Goal: Check status: Check status

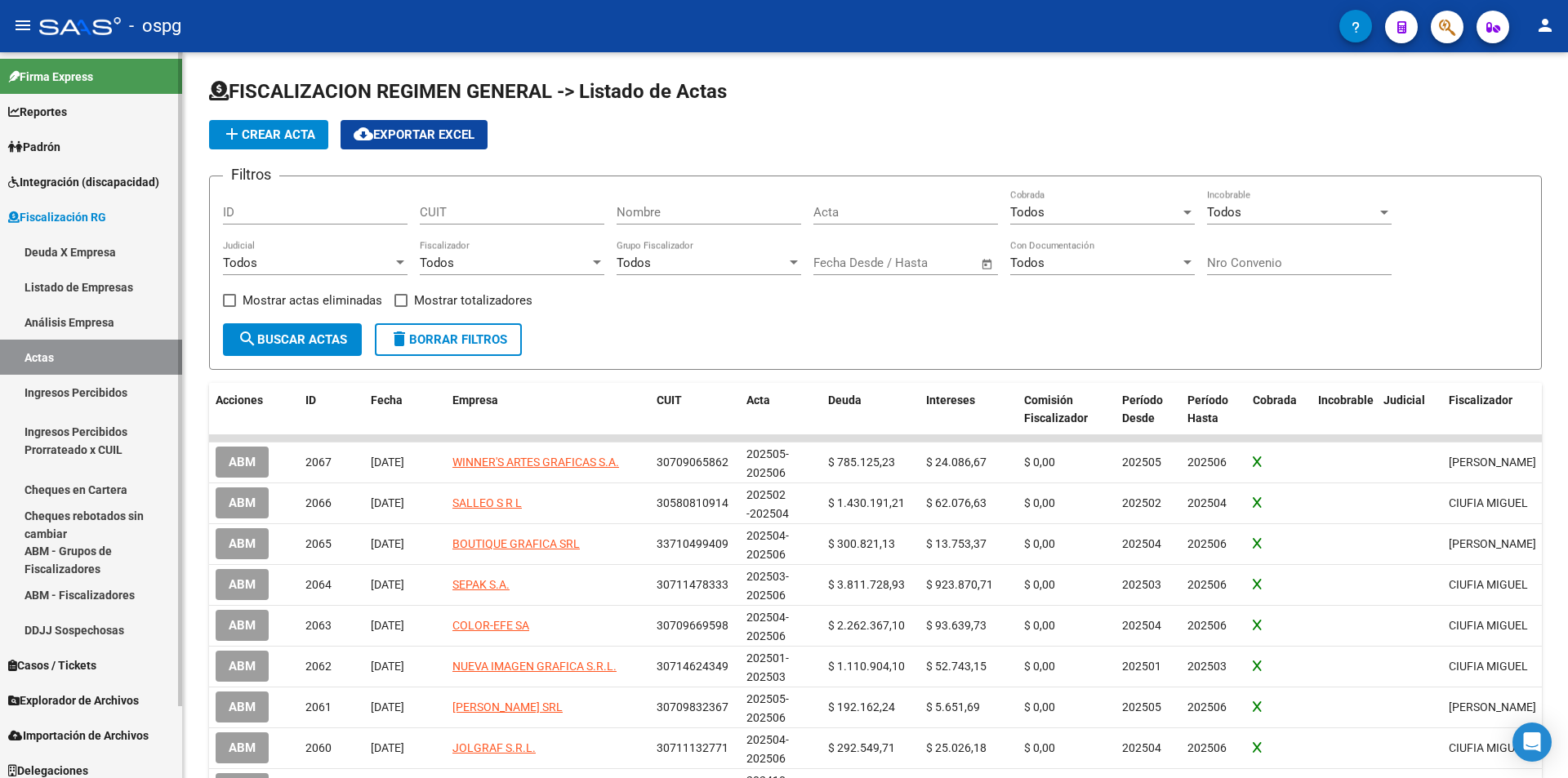
click at [109, 317] on link "Análisis Empresa" at bounding box center [90, 321] width 182 height 35
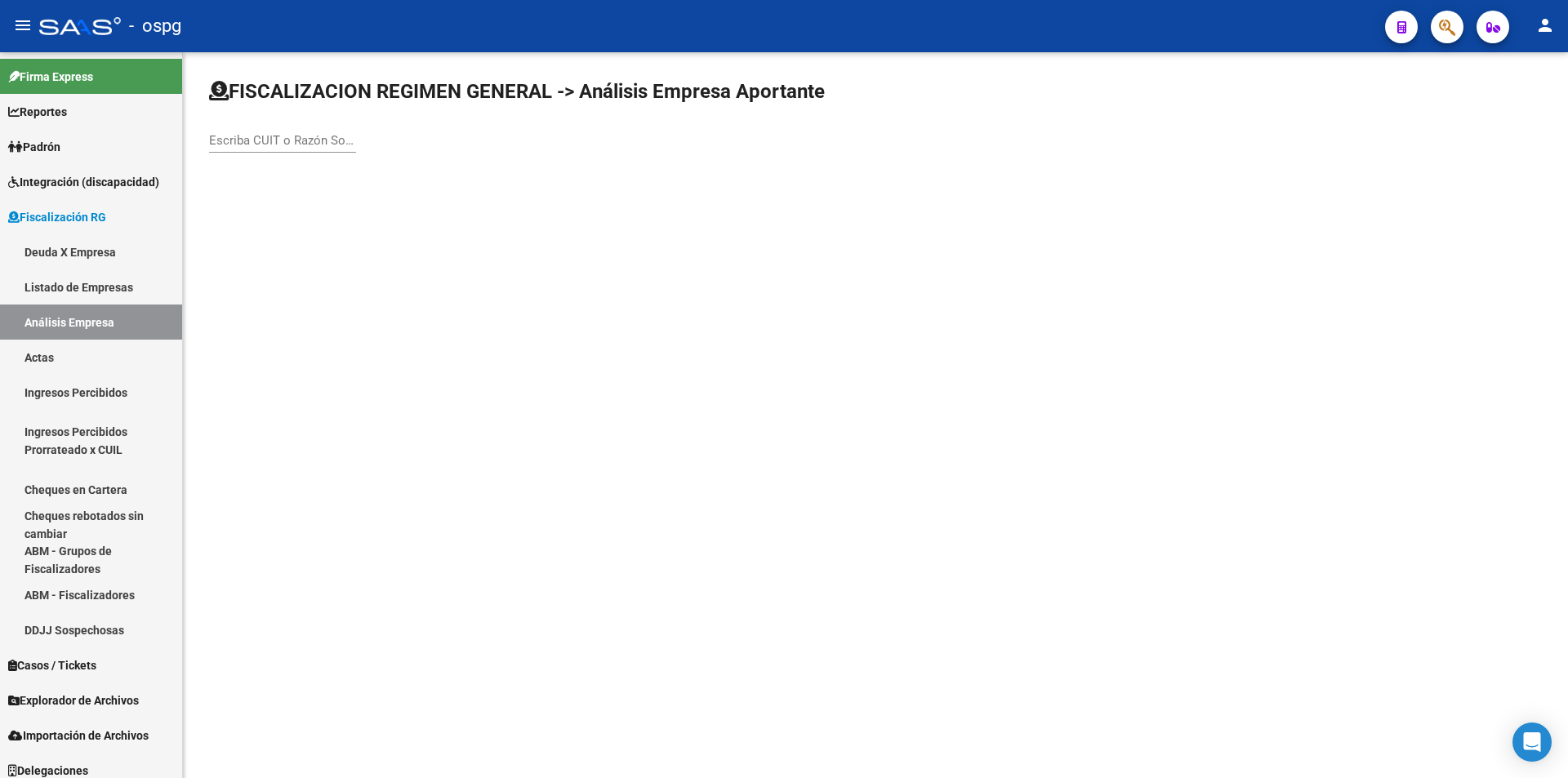
click at [304, 139] on input "Escriba CUIT o Razón Social para buscar" at bounding box center [283, 140] width 147 height 15
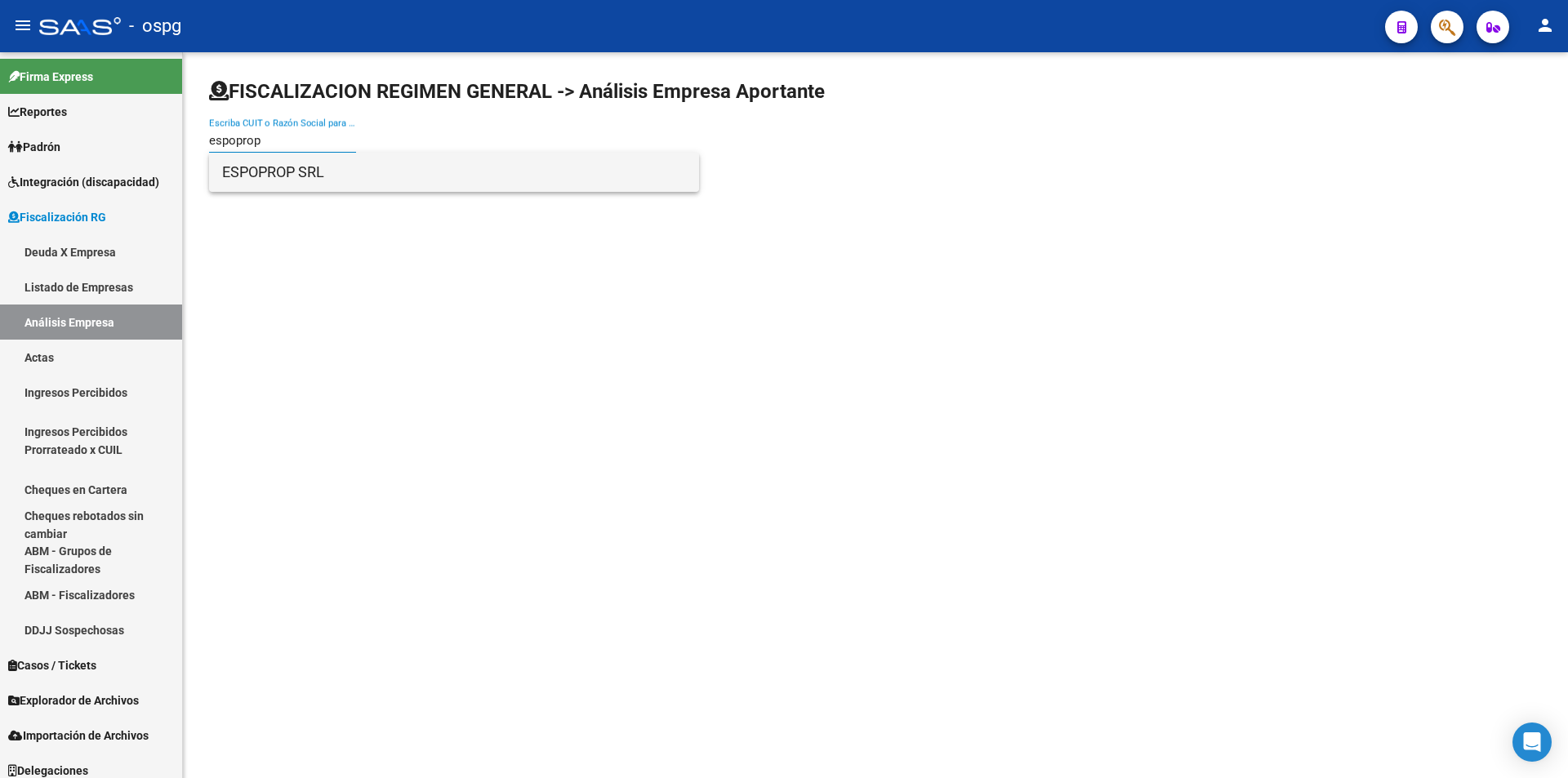
type input "espoprop"
click at [304, 158] on span "ESPOPROP SRL" at bounding box center [454, 172] width 464 height 40
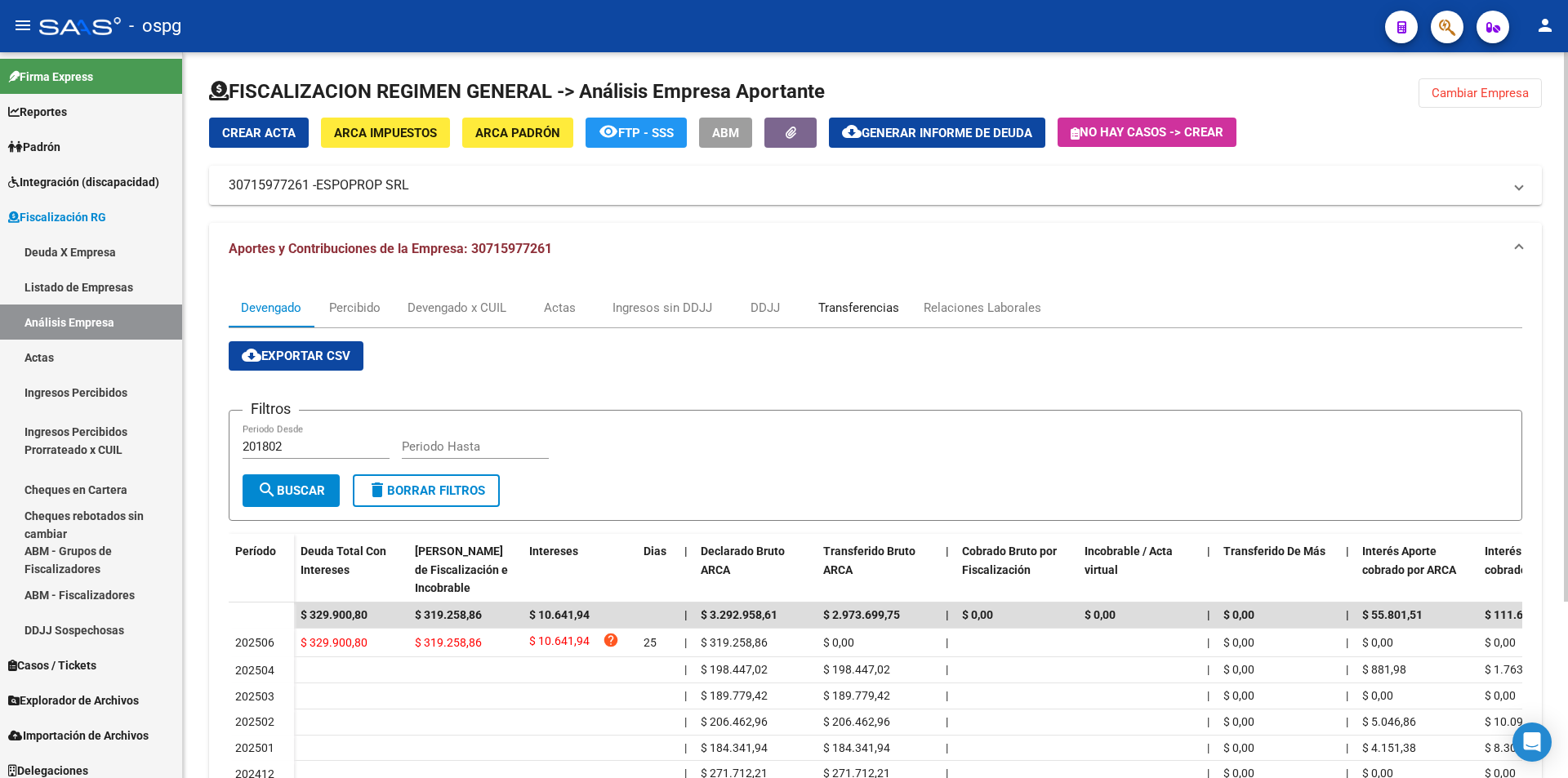
click at [865, 310] on div "Transferencias" at bounding box center [858, 307] width 81 height 18
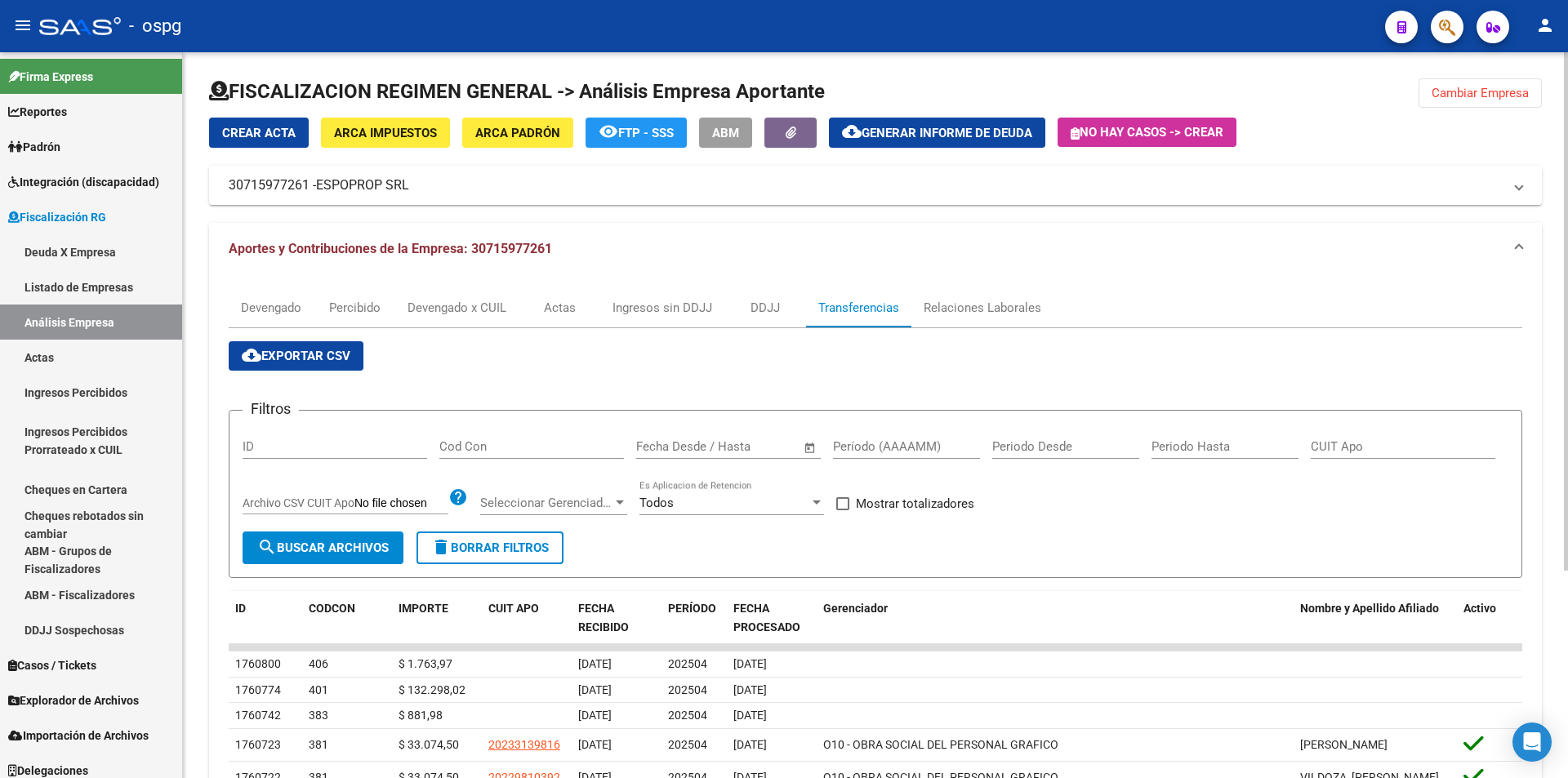
click at [896, 446] on input "Período (AAAAMM)" at bounding box center [906, 446] width 147 height 15
type input "202506"
click at [841, 502] on span at bounding box center [842, 504] width 13 height 13
click at [841, 511] on input "Mostrar totalizadores" at bounding box center [841, 511] width 1 height 1
checkbox input "true"
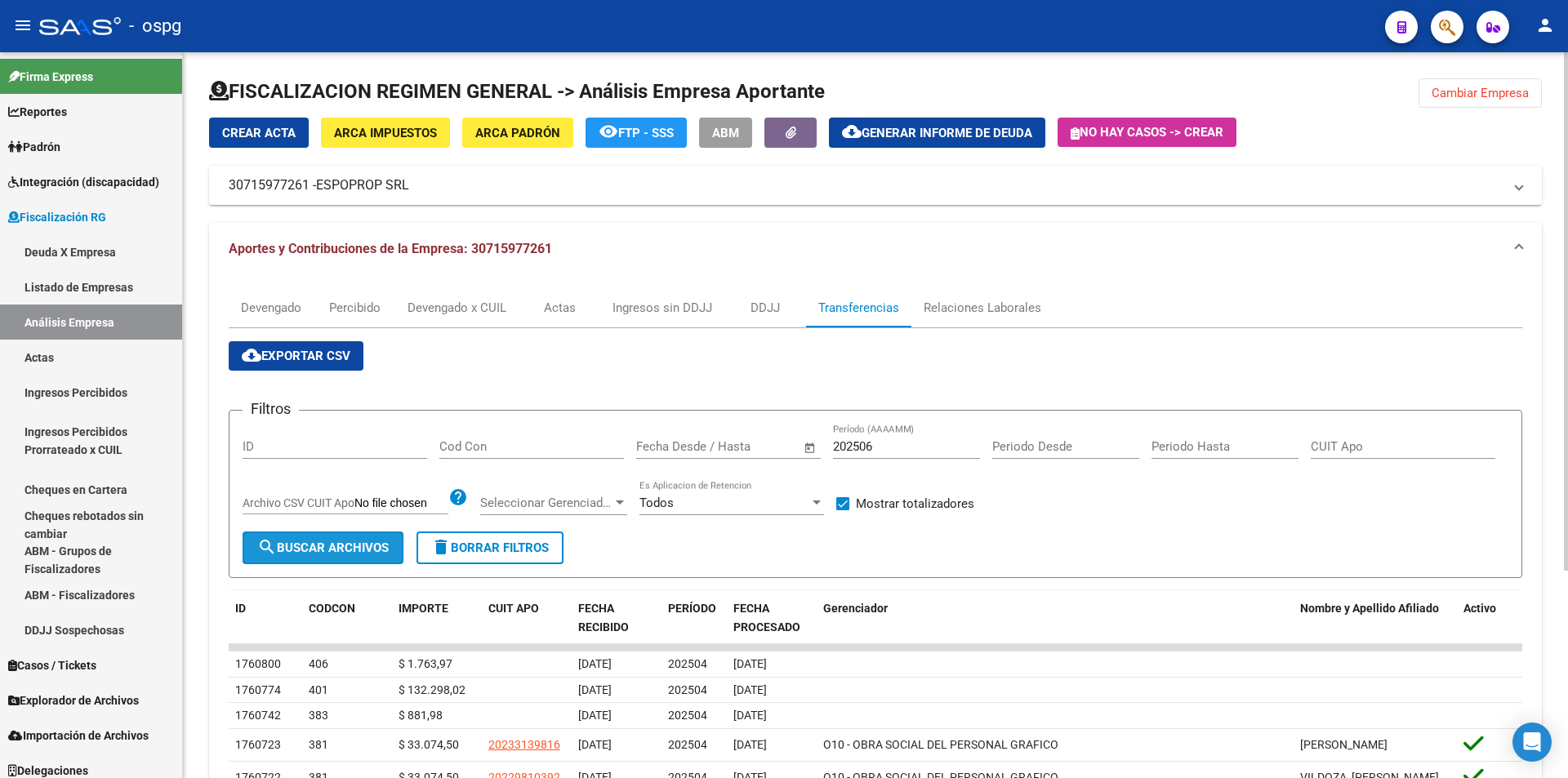
click at [360, 541] on span "search Buscar Archivos" at bounding box center [322, 548] width 131 height 15
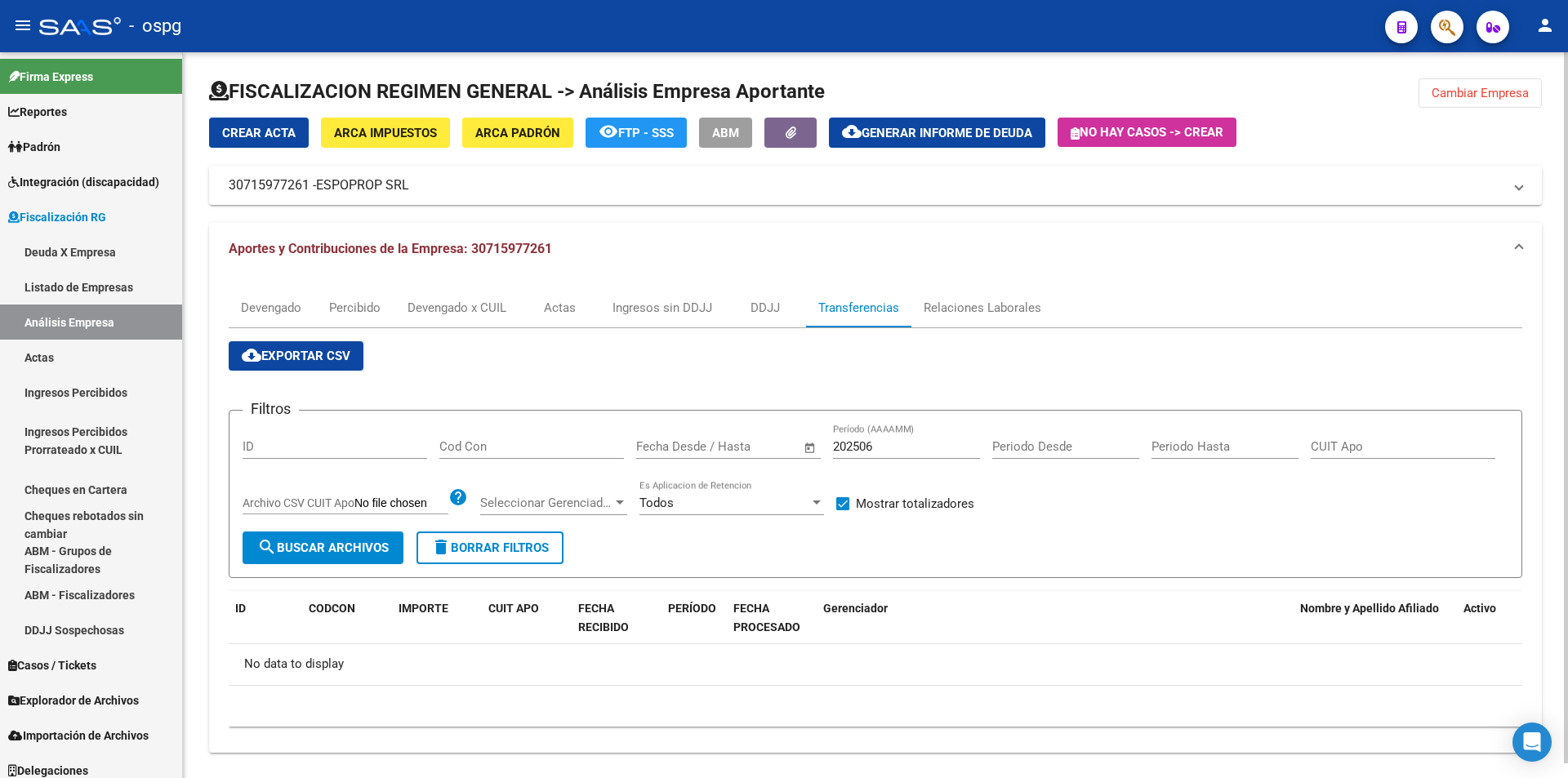
click at [884, 446] on input "202506" at bounding box center [906, 446] width 147 height 15
type input "202505"
click at [1460, 91] on span "Cambiar Empresa" at bounding box center [1479, 93] width 97 height 15
